Goal: Task Accomplishment & Management: Use online tool/utility

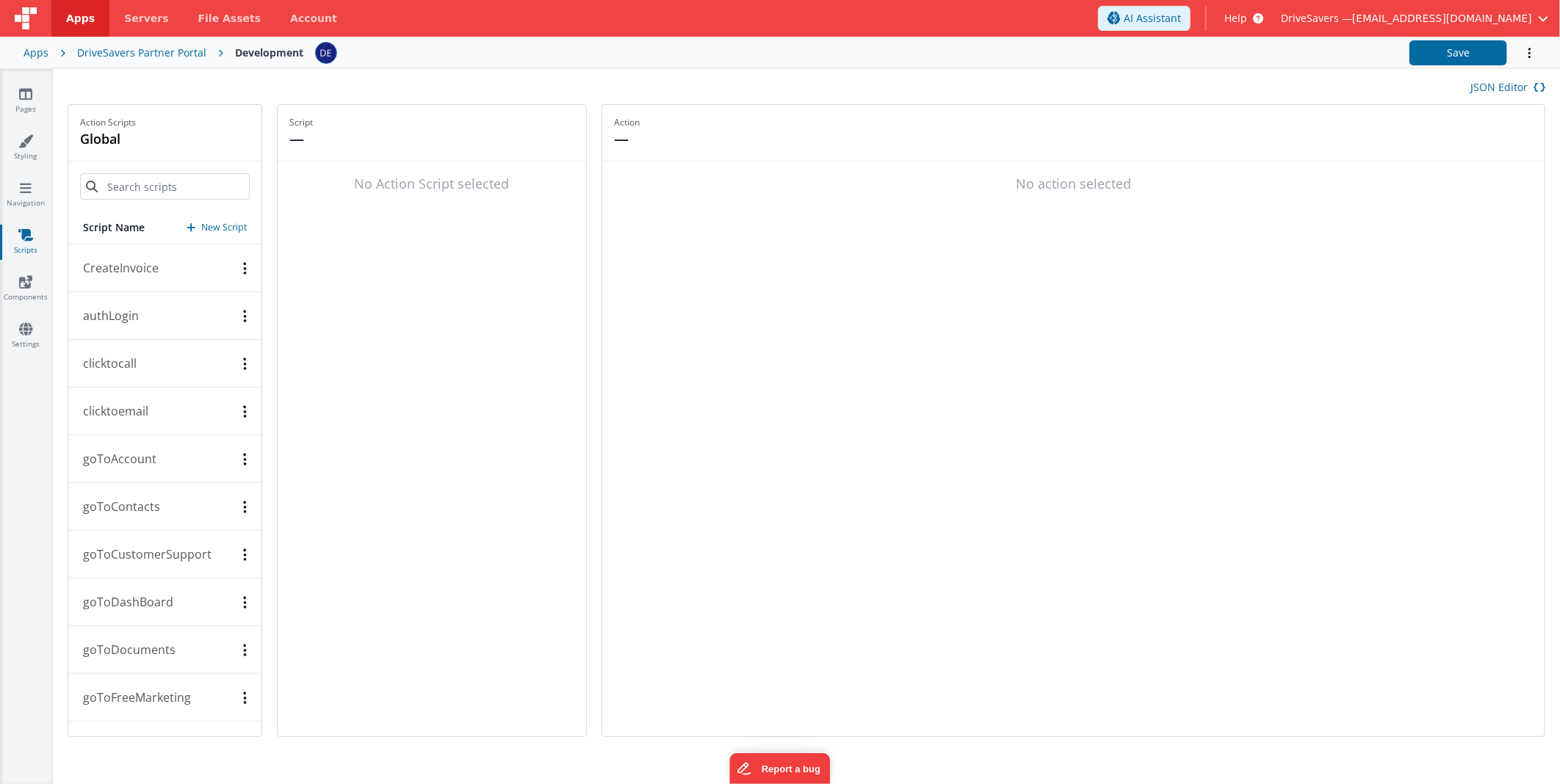
click at [141, 362] on button "clicktocall" at bounding box center [165, 364] width 194 height 48
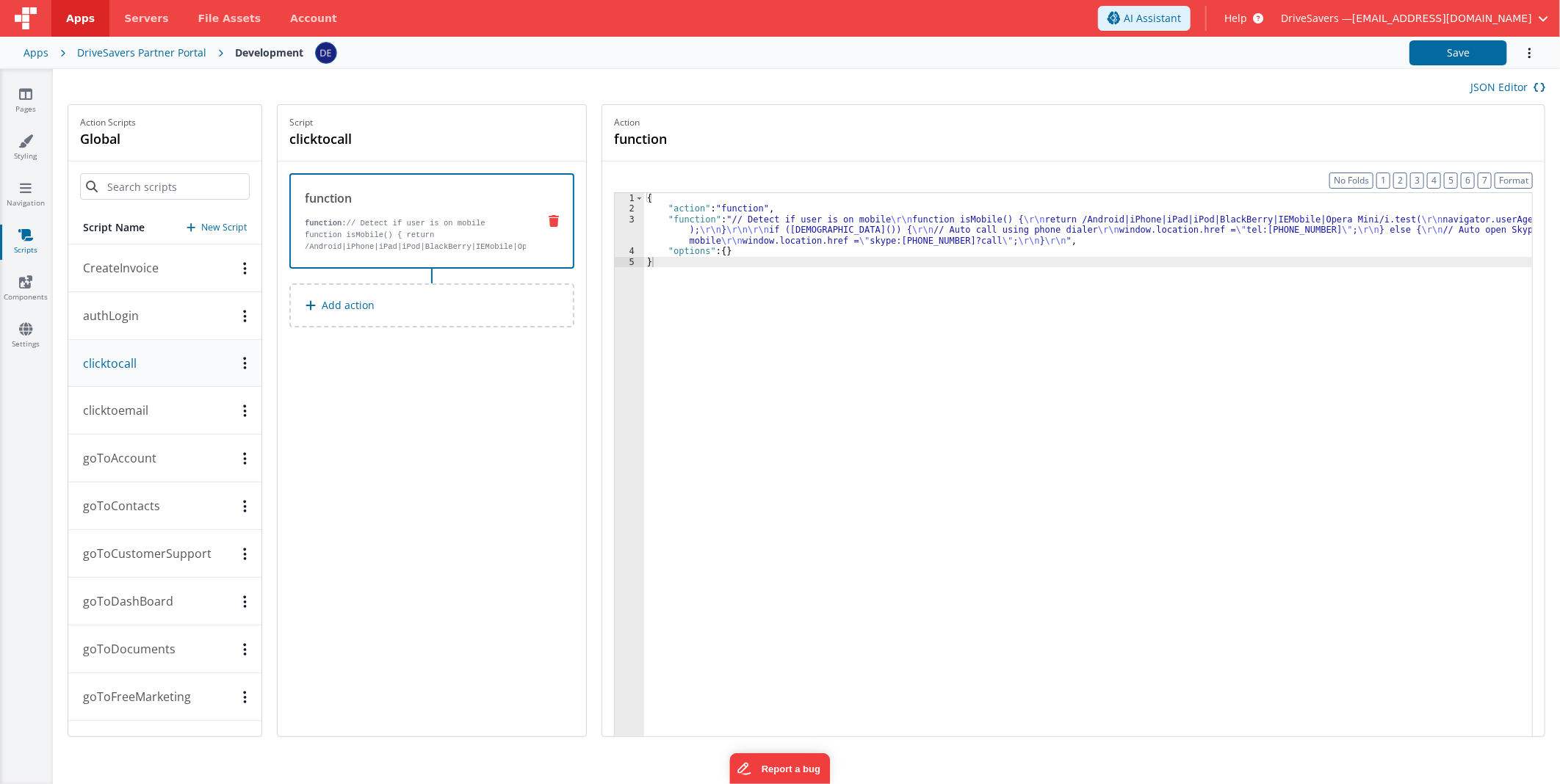
click at [755, 232] on div "{ "action" : "function" , "function" : "// Detect if user is on mobile \r\n fun…" at bounding box center [1089, 498] width 888 height 610
click at [630, 230] on div "3" at bounding box center [630, 230] width 30 height 31
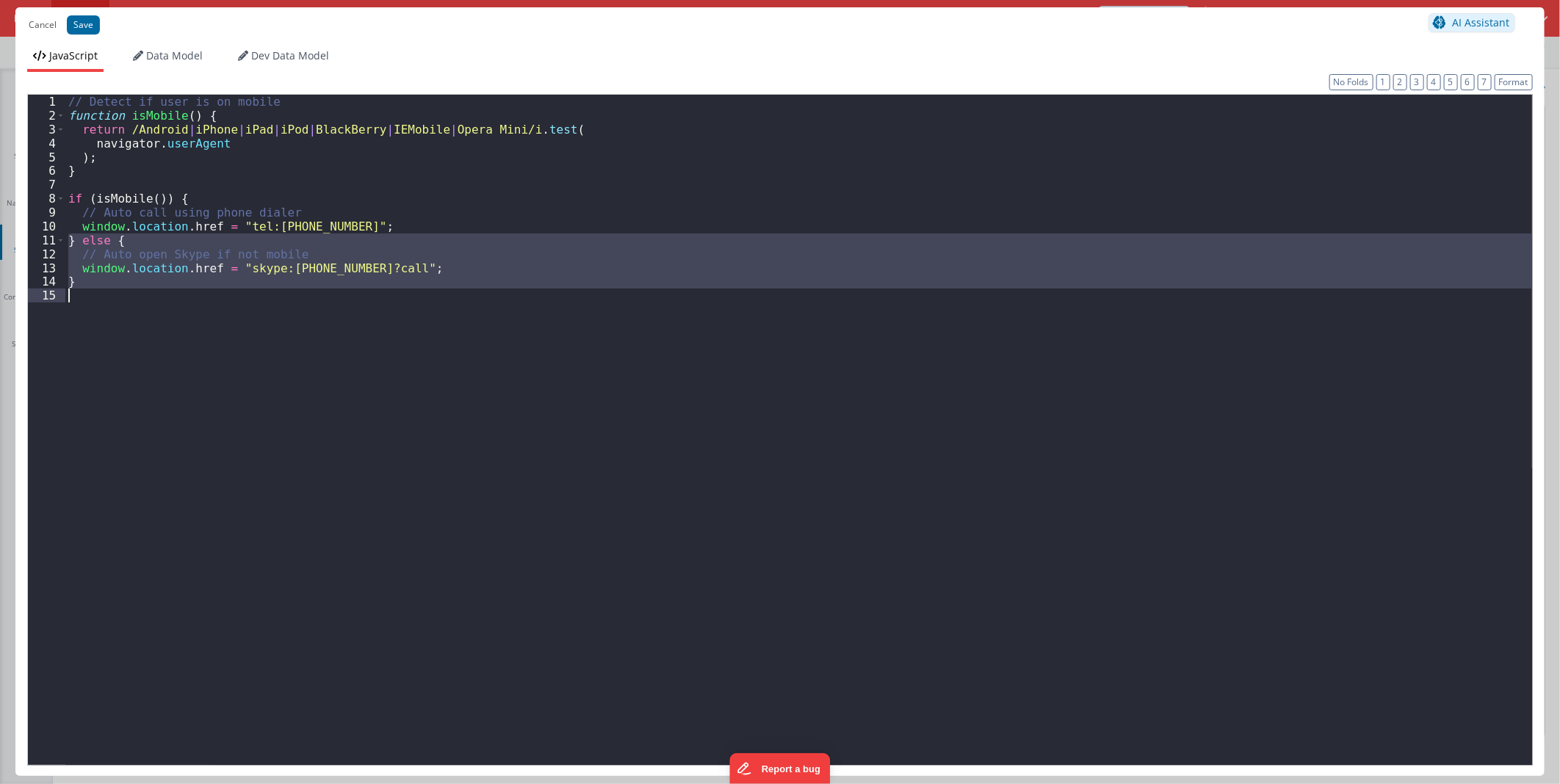
drag, startPoint x: 66, startPoint y: 238, endPoint x: 126, endPoint y: 342, distance: 120.1
click at [126, 342] on div "// Detect if user is on mobile function isMobile ( ) { return /Android | iPhone…" at bounding box center [799, 448] width 1467 height 707
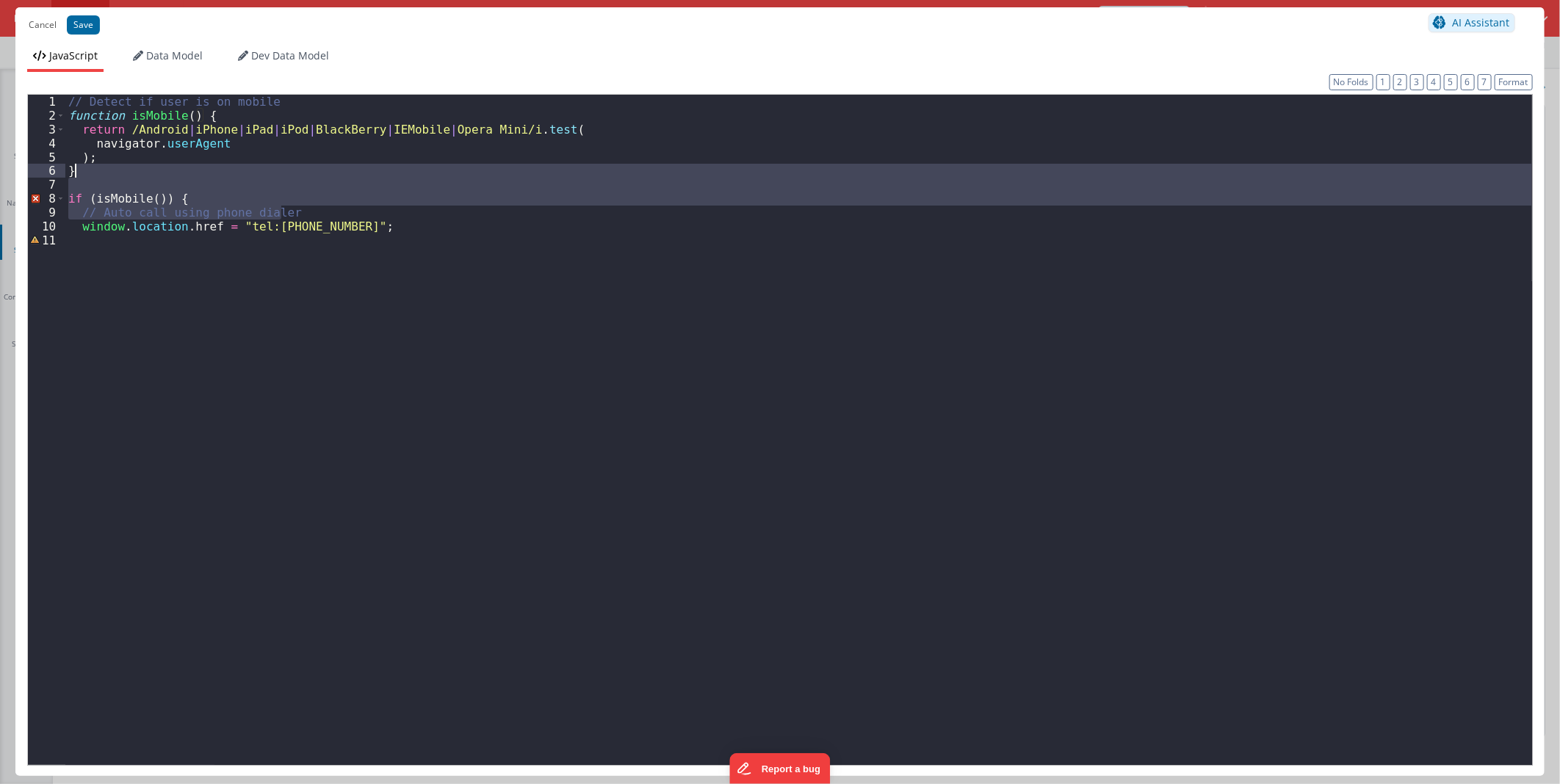
drag, startPoint x: 293, startPoint y: 209, endPoint x: -4, endPoint y: 3, distance: 361.4
click at [0, 3] on html "Cancel Save AI Assistant JavaScript Data Model Dev Data Model Format 7 6 5 4 3 …" at bounding box center [780, 392] width 1560 height 784
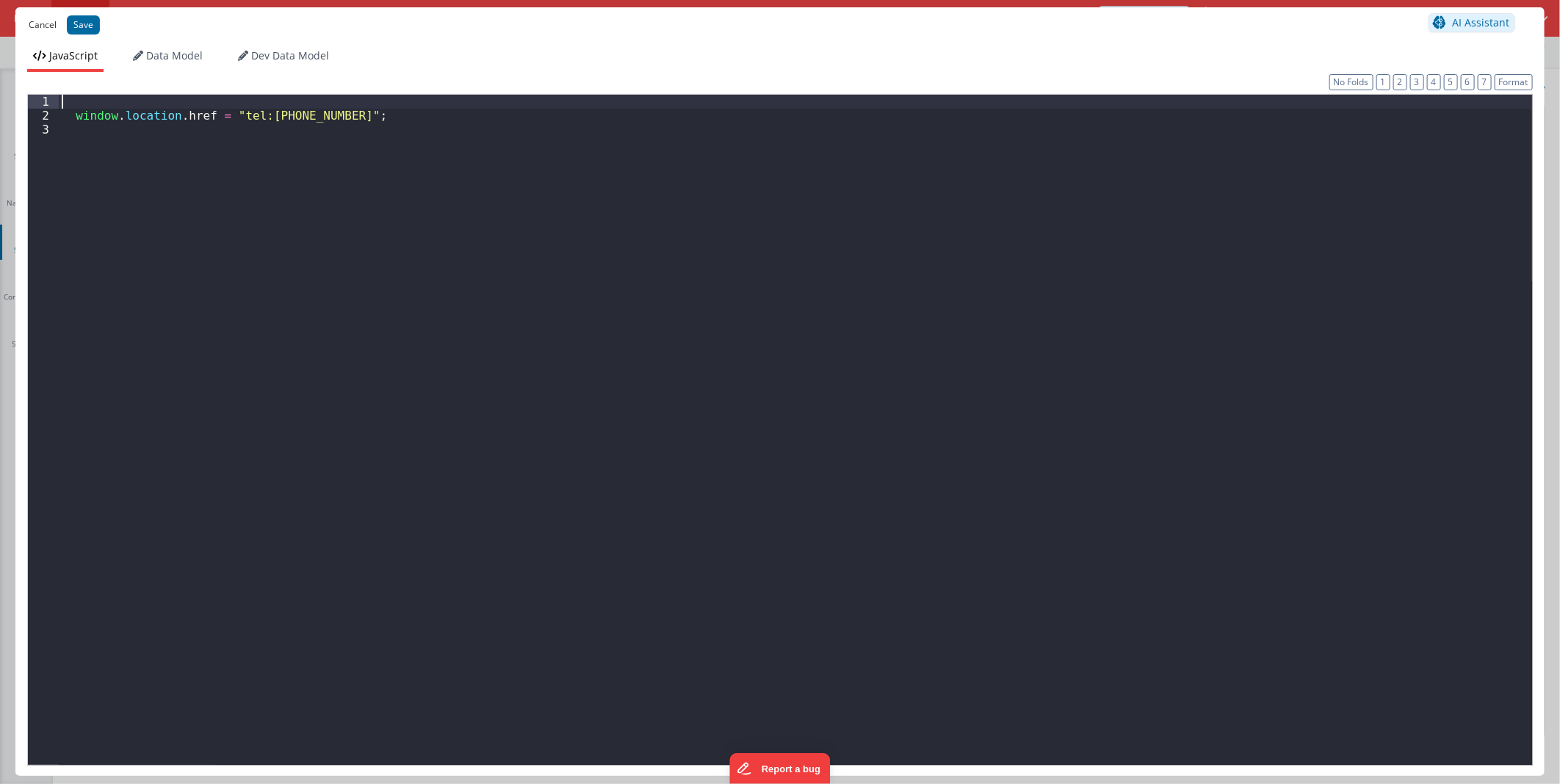
drag, startPoint x: 74, startPoint y: 108, endPoint x: 30, endPoint y: 23, distance: 95.7
click at [30, 23] on div "Cancel Save AI Assistant JavaScript Data Model Dev Data Model Format 7 6 5 4 3 …" at bounding box center [780, 392] width 1530 height 769
click at [80, 26] on button "Save" at bounding box center [84, 25] width 33 height 19
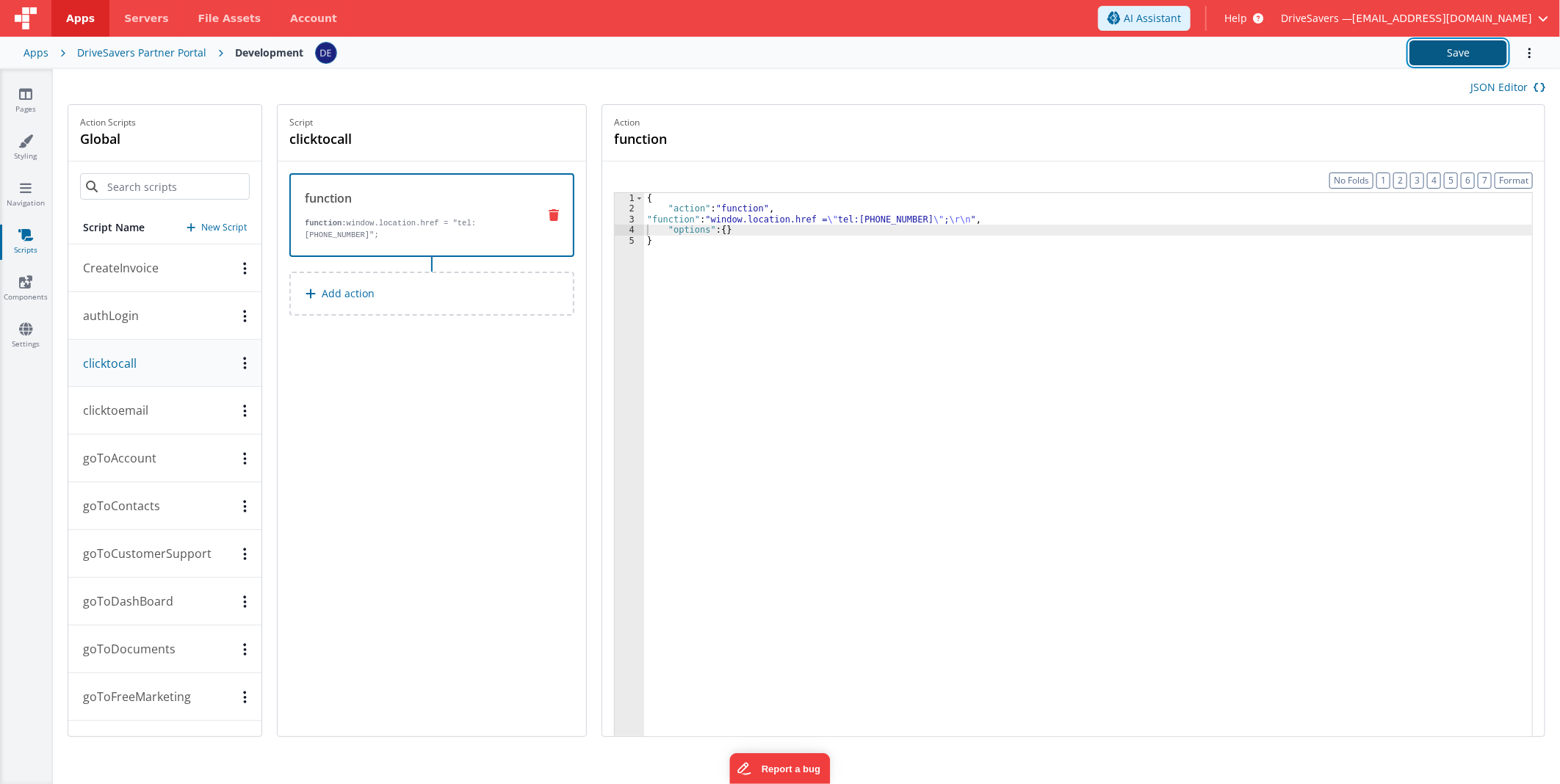
click at [1448, 43] on button "Save" at bounding box center [1458, 53] width 98 height 25
click at [758, 261] on div "{ "action" : "function" , "function" : "window.location.href = \" tel:[PHONE_NU…" at bounding box center [1089, 498] width 888 height 610
click at [1142, 294] on div "{ "action" : "function" , "function" : "window.location.href = \" tel:[PHONE_NU…" at bounding box center [1089, 498] width 888 height 610
